Goal: Navigation & Orientation: Understand site structure

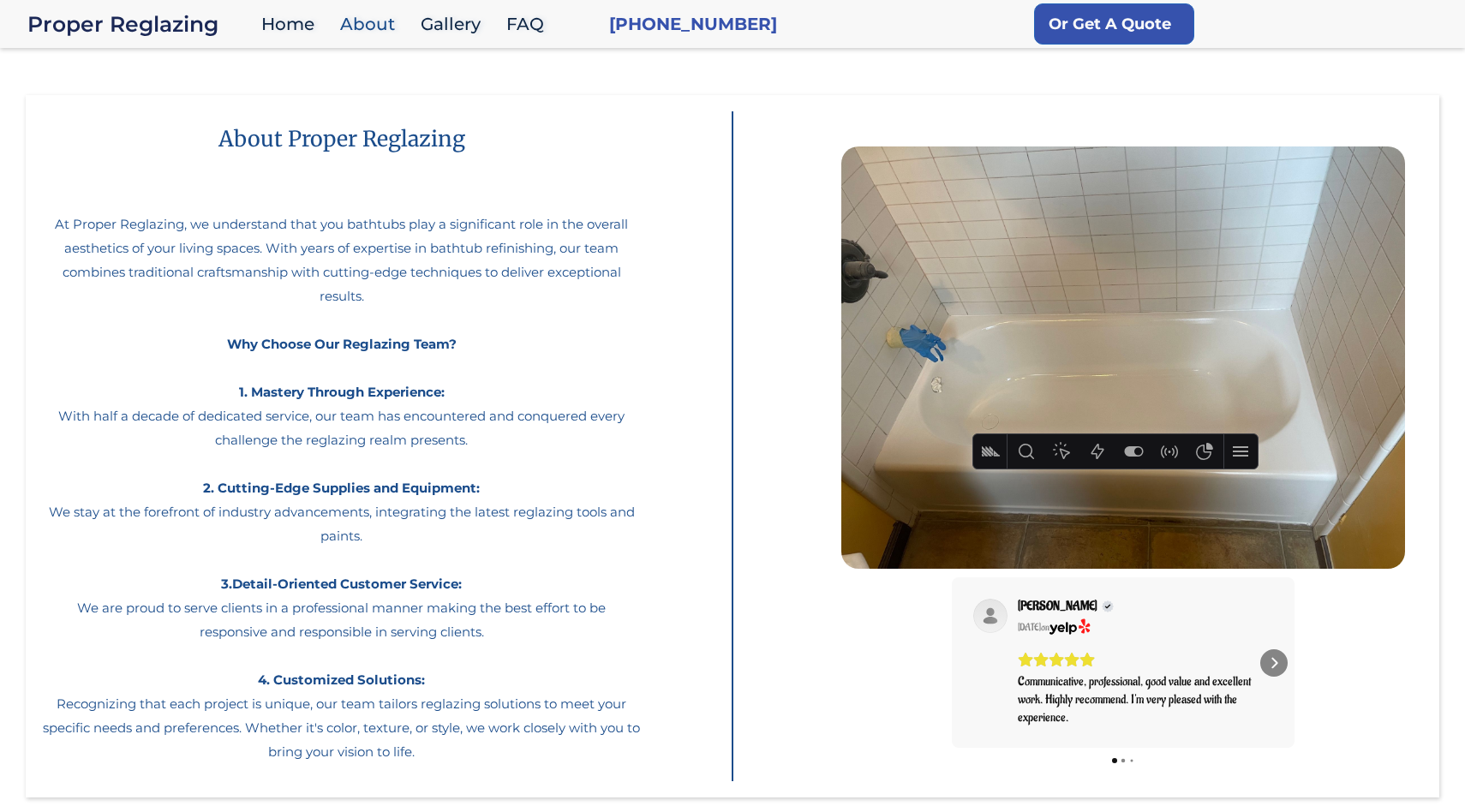
click at [748, 127] on div at bounding box center [732, 446] width 149 height 668
click at [314, 18] on link "Home" at bounding box center [292, 24] width 79 height 37
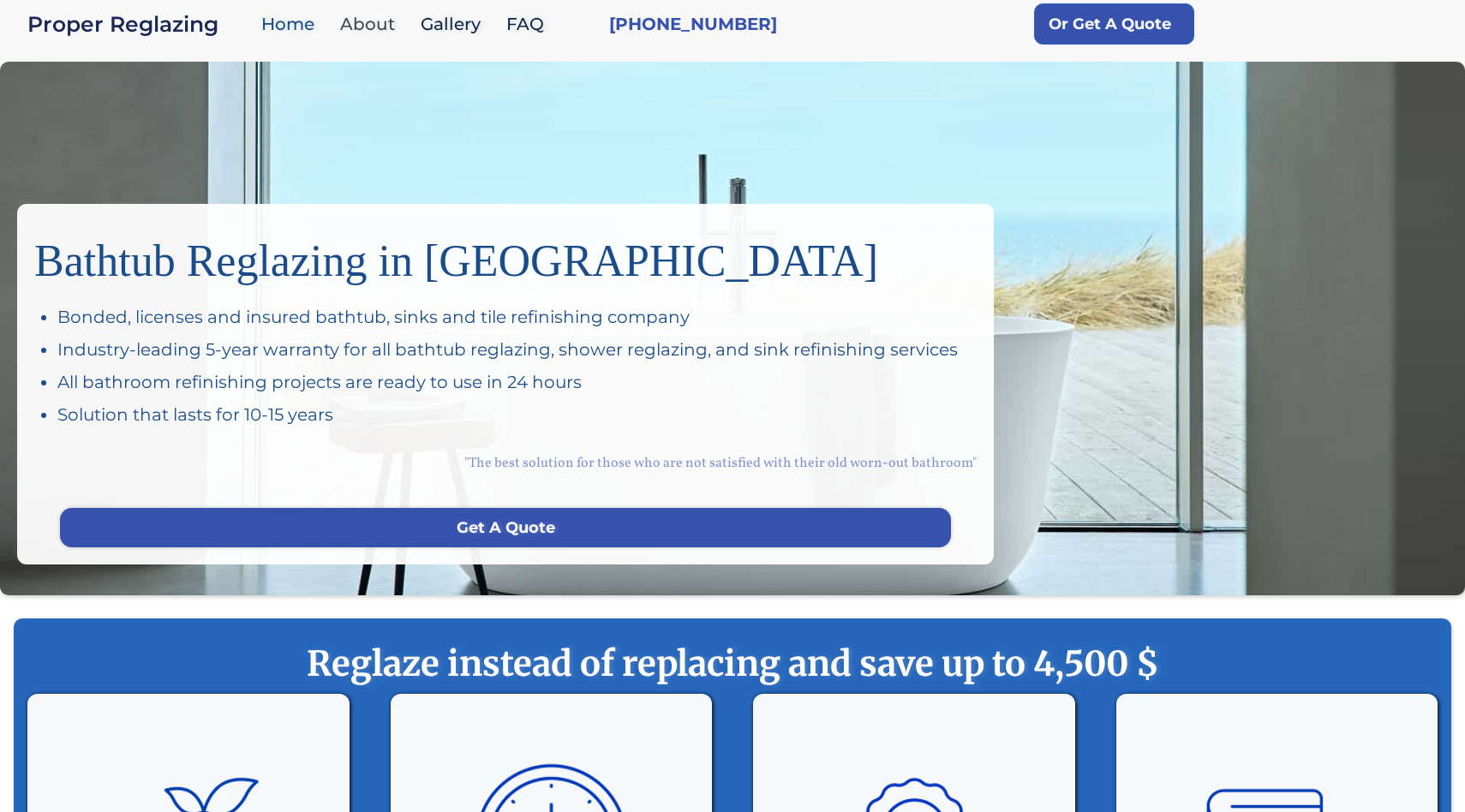
click at [376, 15] on link "About" at bounding box center [372, 24] width 81 height 37
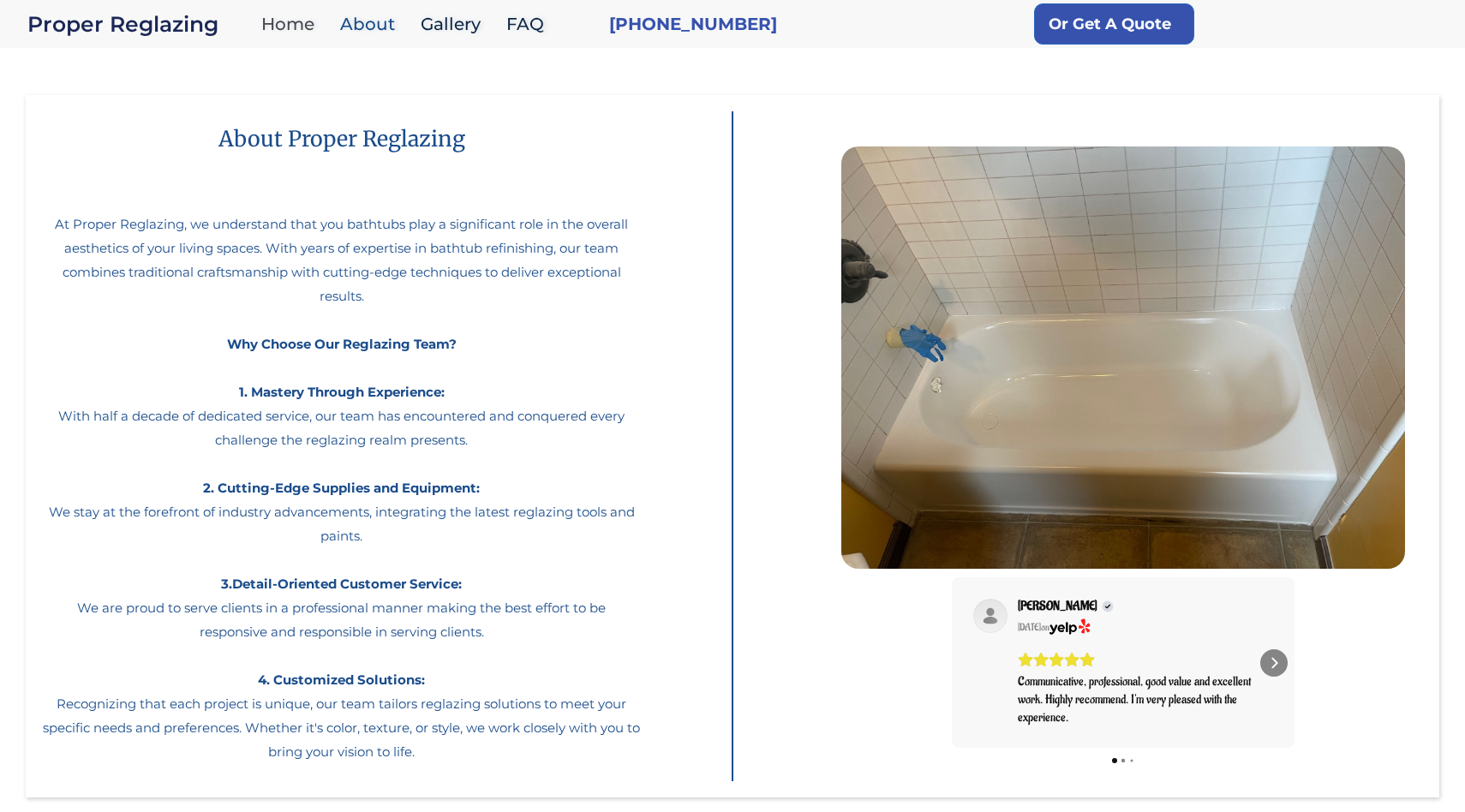
click at [316, 22] on link "Home" at bounding box center [292, 24] width 79 height 37
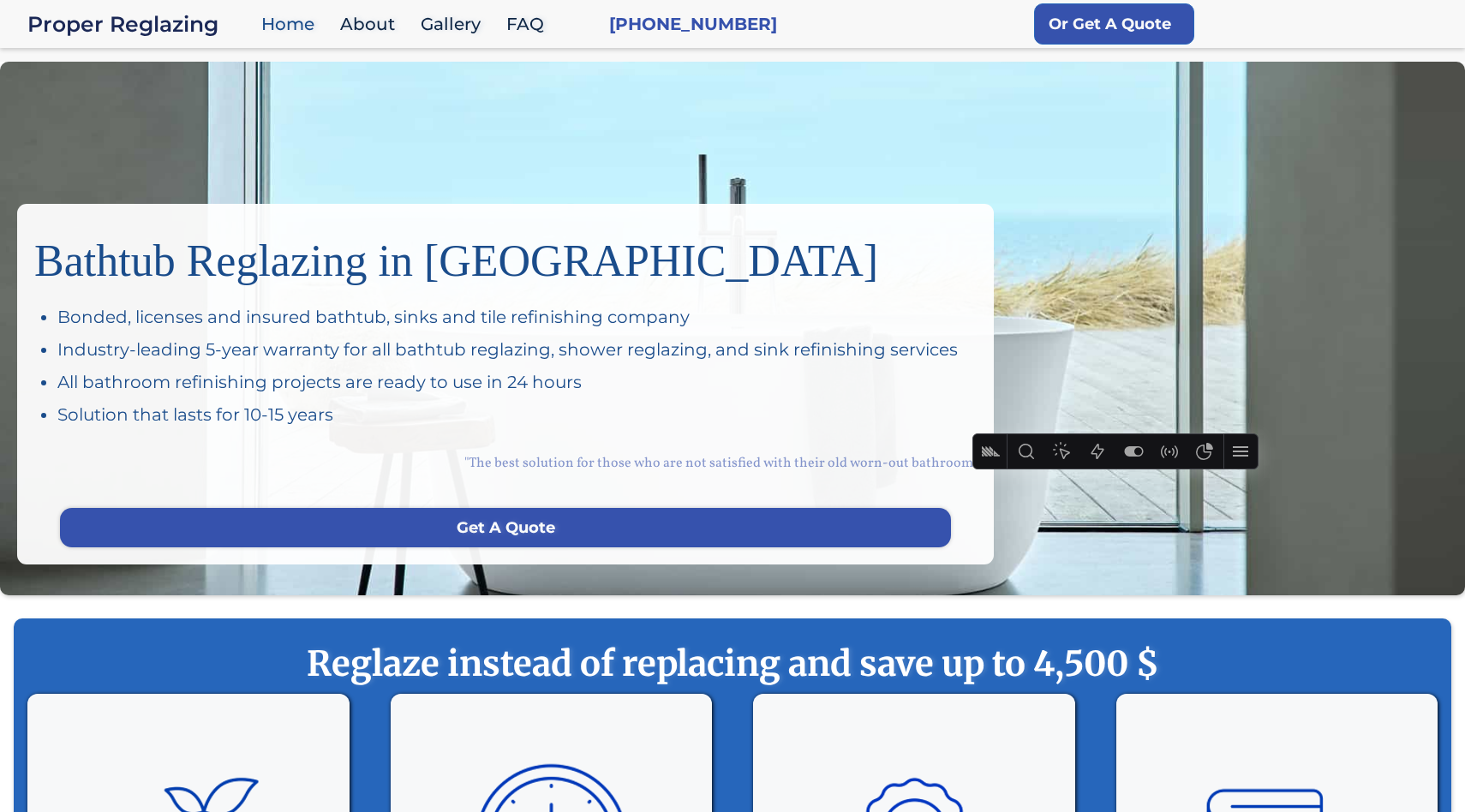
click at [431, 18] on link "Gallery" at bounding box center [455, 24] width 86 height 37
